Goal: Information Seeking & Learning: Check status

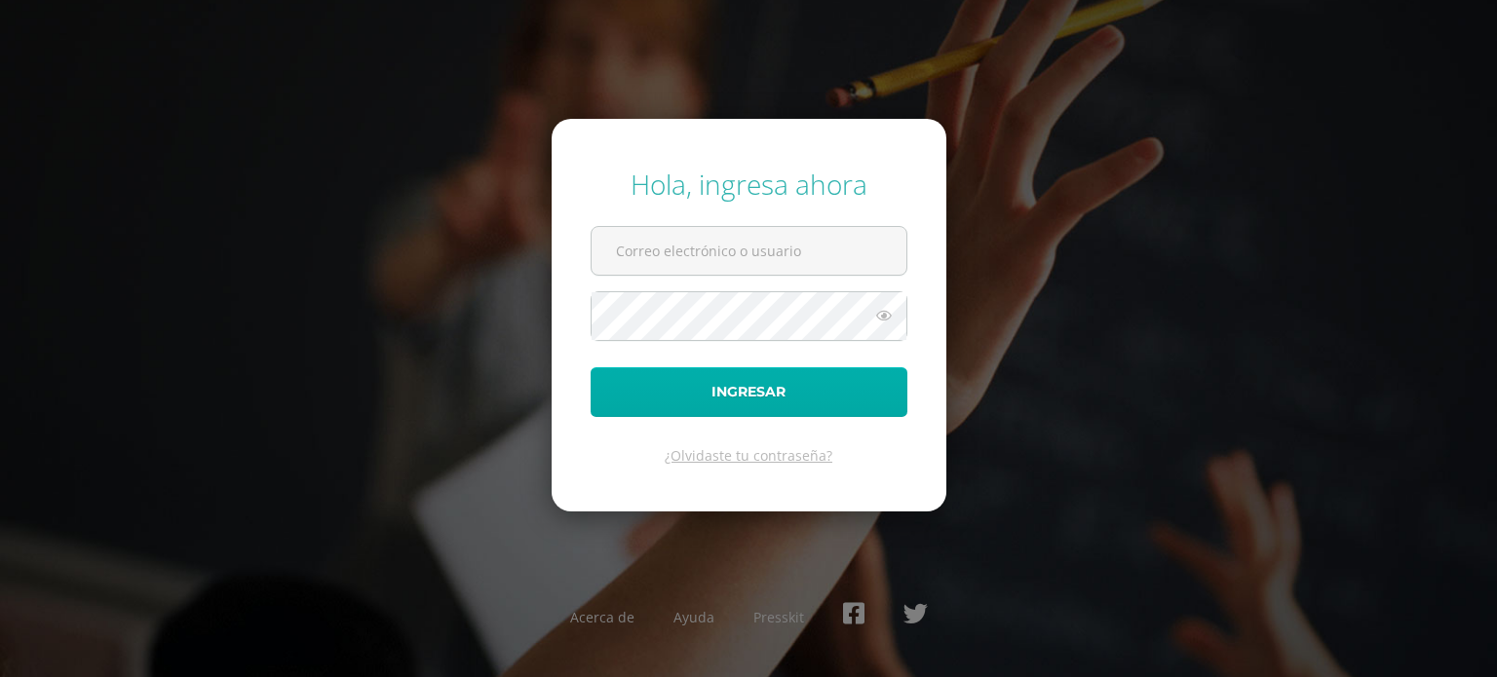
type input "[EMAIL_ADDRESS][DOMAIN_NAME]"
click at [813, 399] on button "Ingresar" at bounding box center [748, 392] width 317 height 50
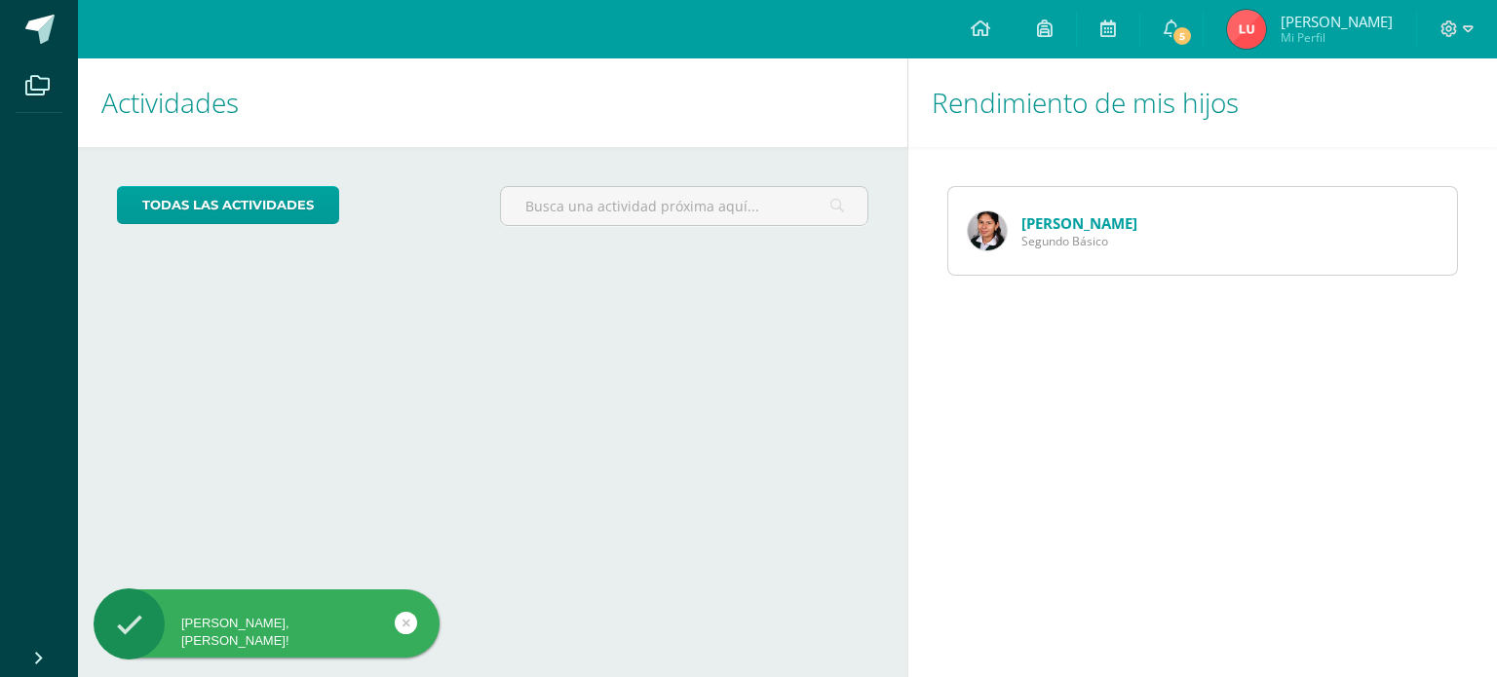
click at [1079, 216] on link "[PERSON_NAME]" at bounding box center [1079, 222] width 116 height 19
click at [1193, 25] on span "5" at bounding box center [1181, 35] width 21 height 21
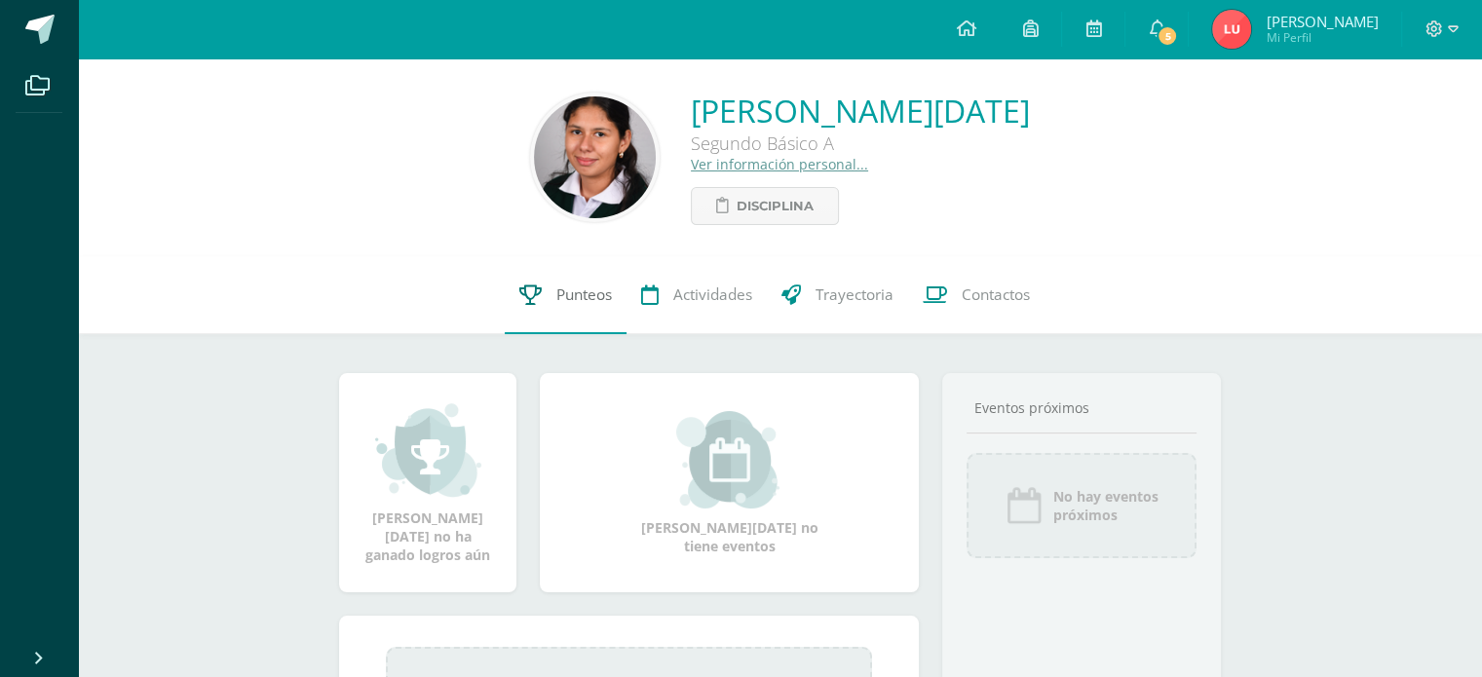
click at [574, 308] on link "Punteos" at bounding box center [566, 295] width 122 height 78
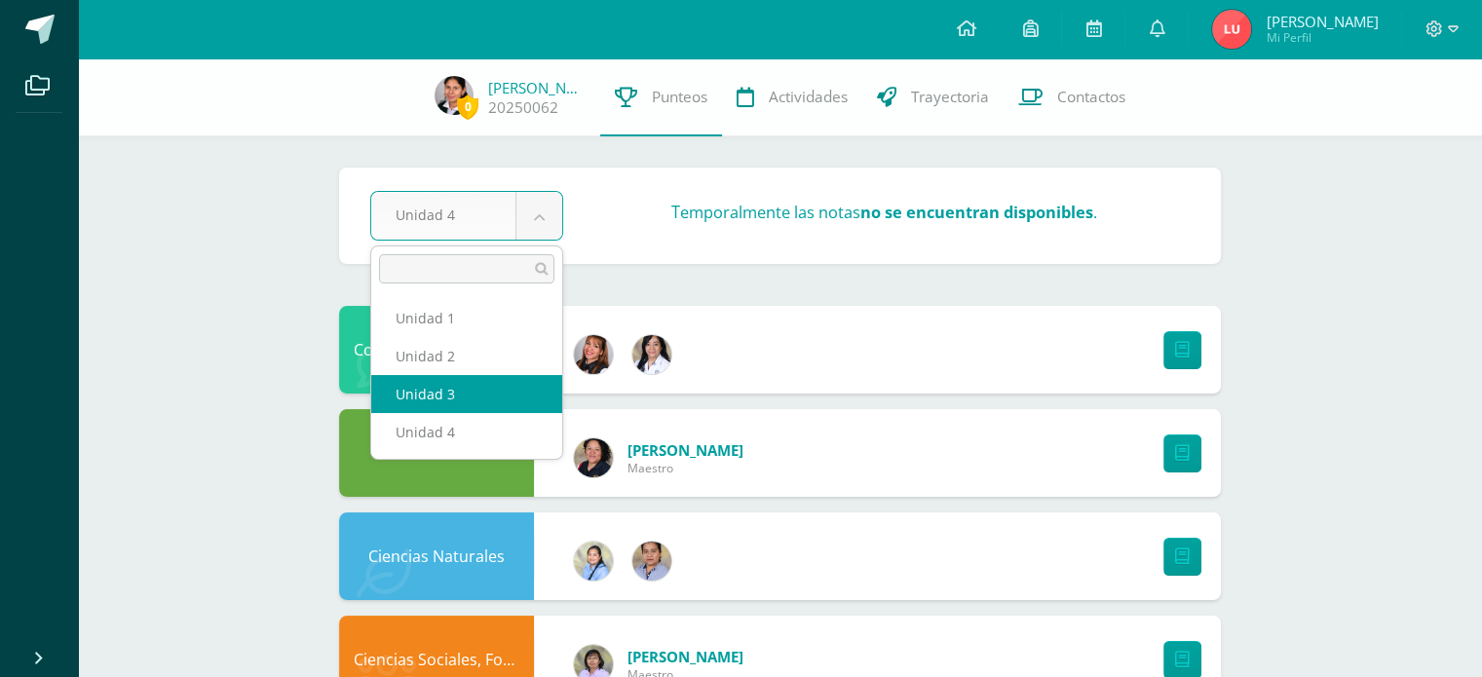
select select "Unidad 3"
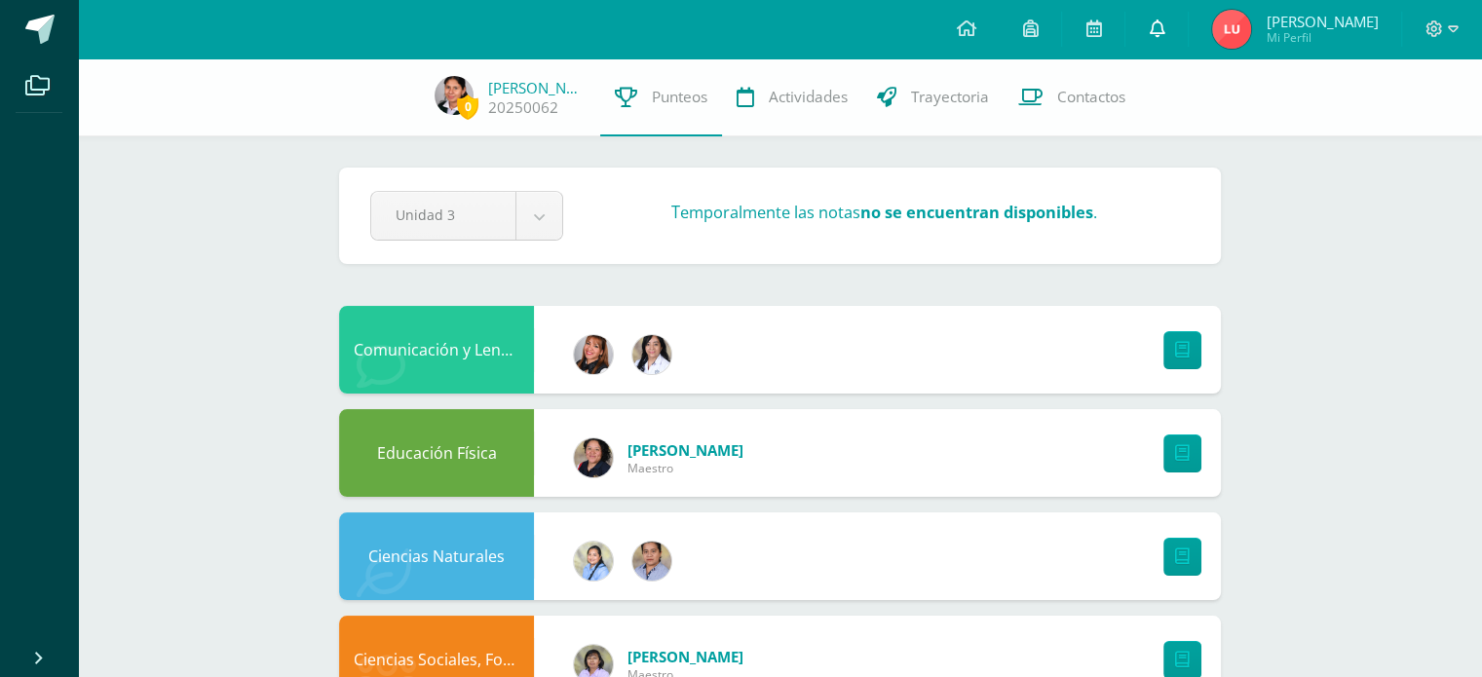
click at [1188, 29] on link at bounding box center [1156, 29] width 62 height 58
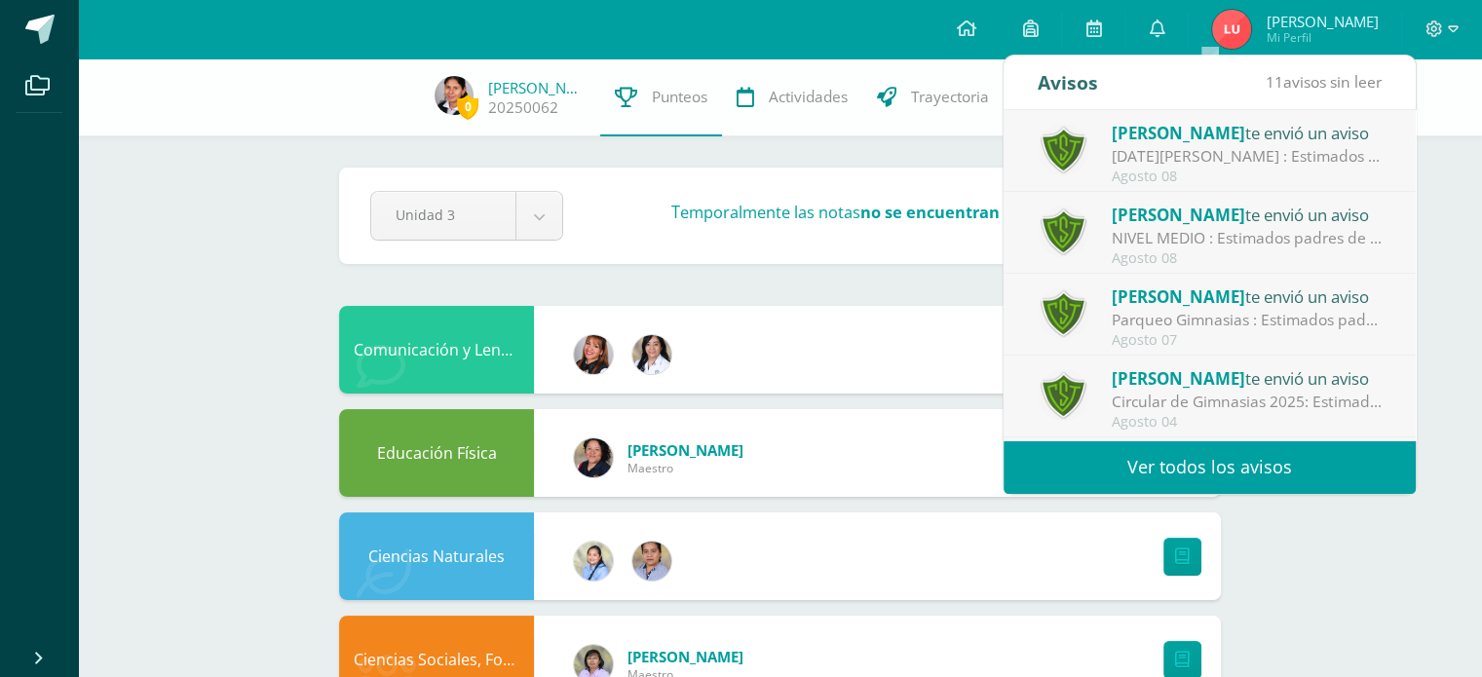
click at [1173, 143] on div "[PERSON_NAME] te envió un aviso" at bounding box center [1247, 132] width 271 height 25
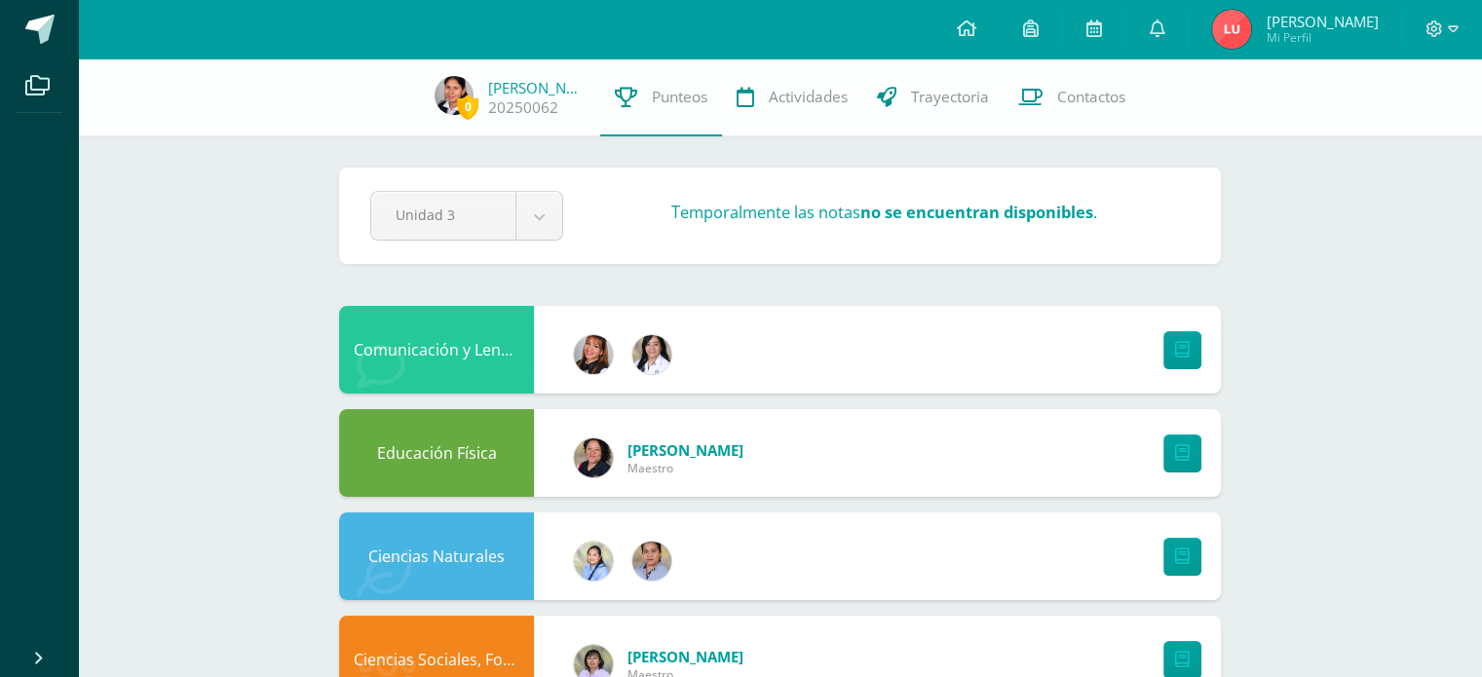
drag, startPoint x: 1434, startPoint y: 176, endPoint x: 1433, endPoint y: 218, distance: 41.9
click at [1164, 38] on span at bounding box center [1157, 29] width 16 height 21
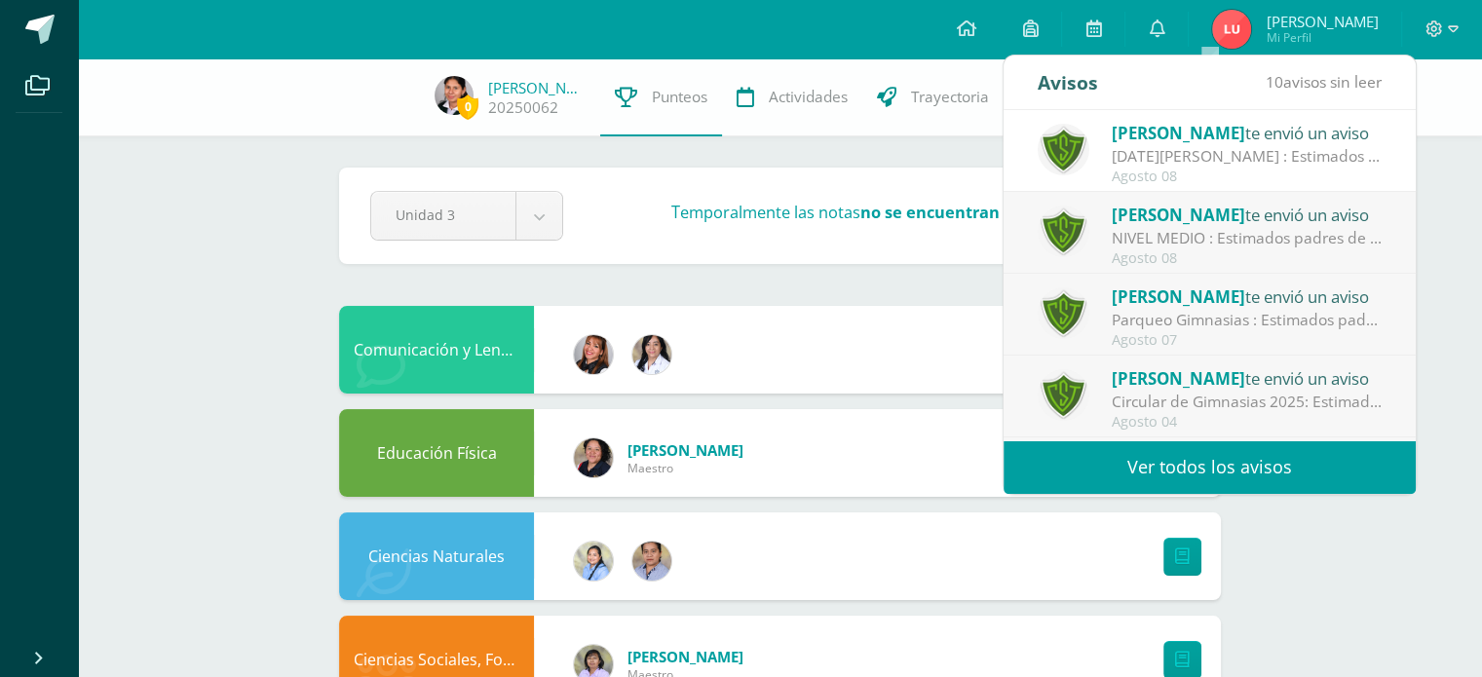
click at [1256, 149] on div "[DATE][PERSON_NAME] : Estimados padres de familia: Les solicitamos tomar en cue…" at bounding box center [1247, 156] width 271 height 22
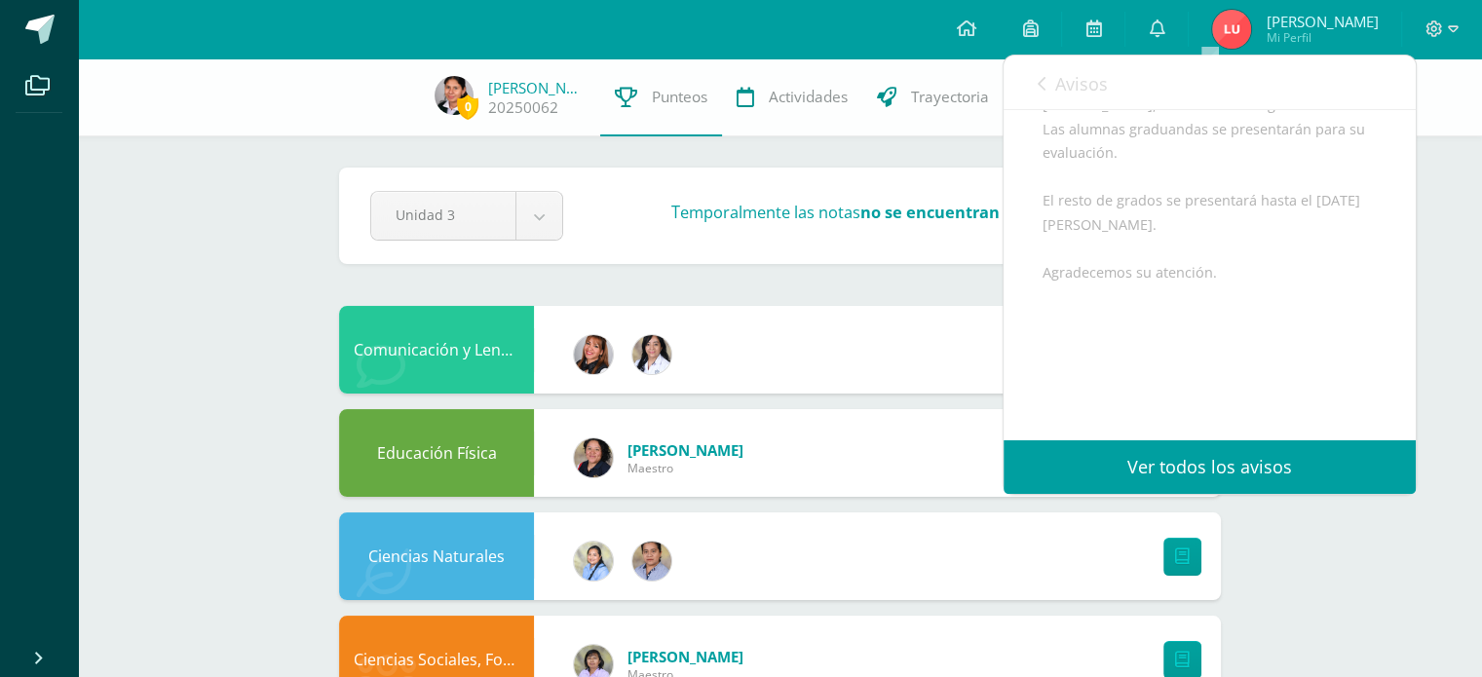
scroll to position [365, 0]
click at [1067, 77] on span "Avisos" at bounding box center [1081, 83] width 53 height 23
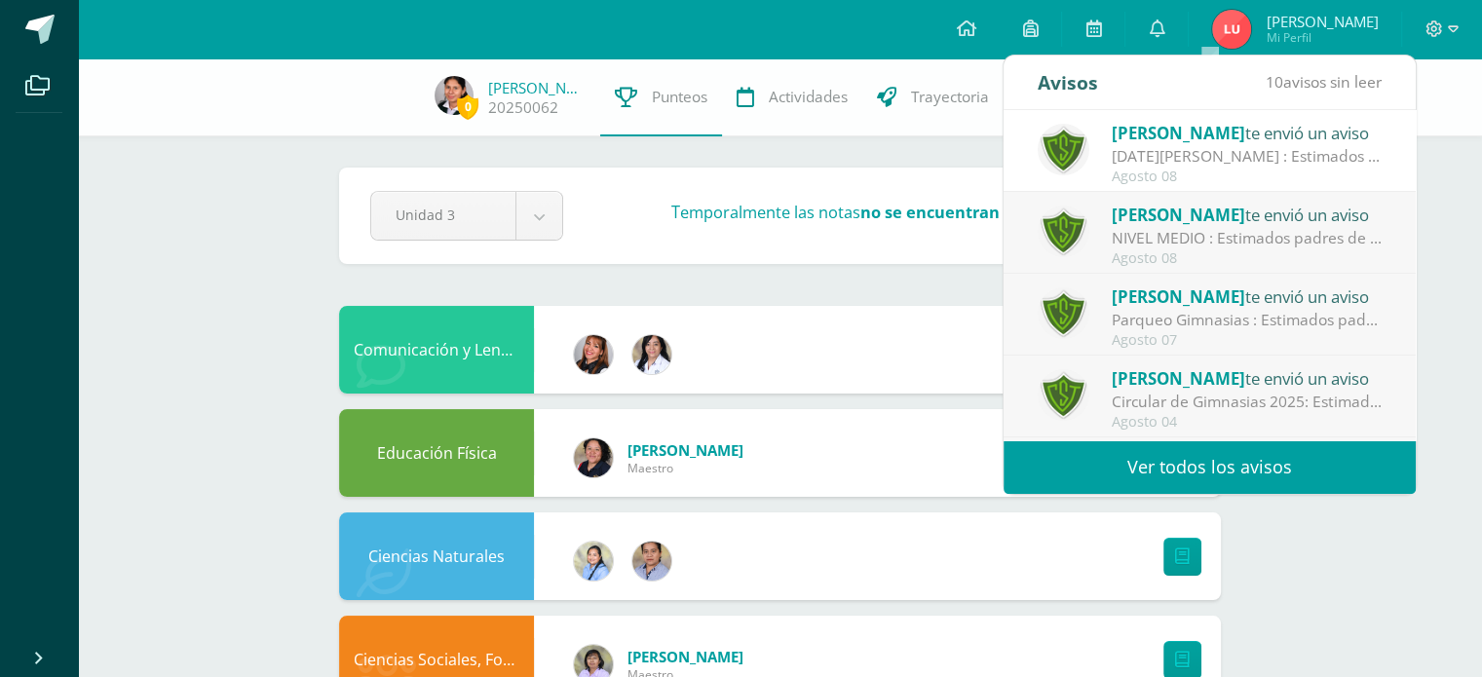
click at [1202, 245] on div "NIVEL MEDIO : Estimados padres de familia: Les solicitamos que, en caso su hija…" at bounding box center [1247, 238] width 271 height 22
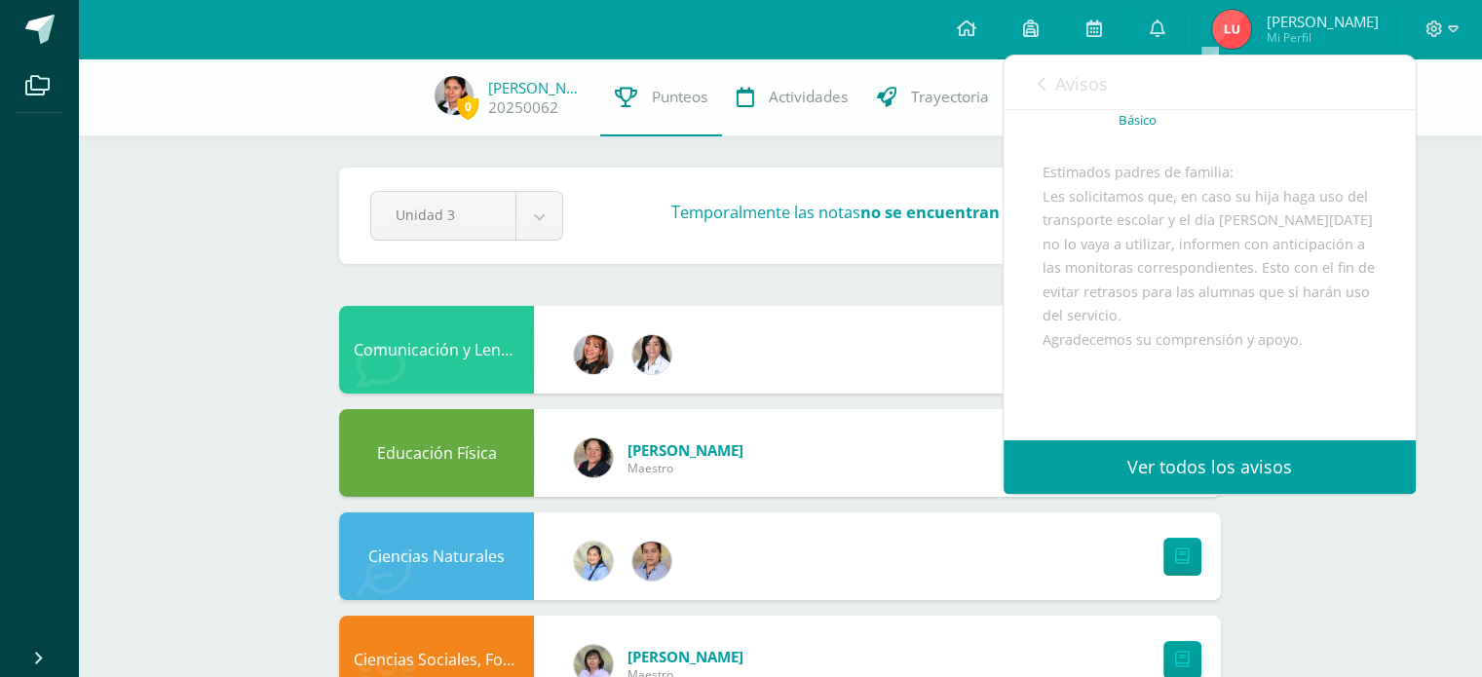
scroll to position [124, 0]
click at [1037, 96] on div "Avisos 9 avisos sin leer Avisos" at bounding box center [1210, 83] width 412 height 55
click at [1077, 85] on span "Avisos" at bounding box center [1081, 83] width 53 height 23
